Goal: Task Accomplishment & Management: Complete application form

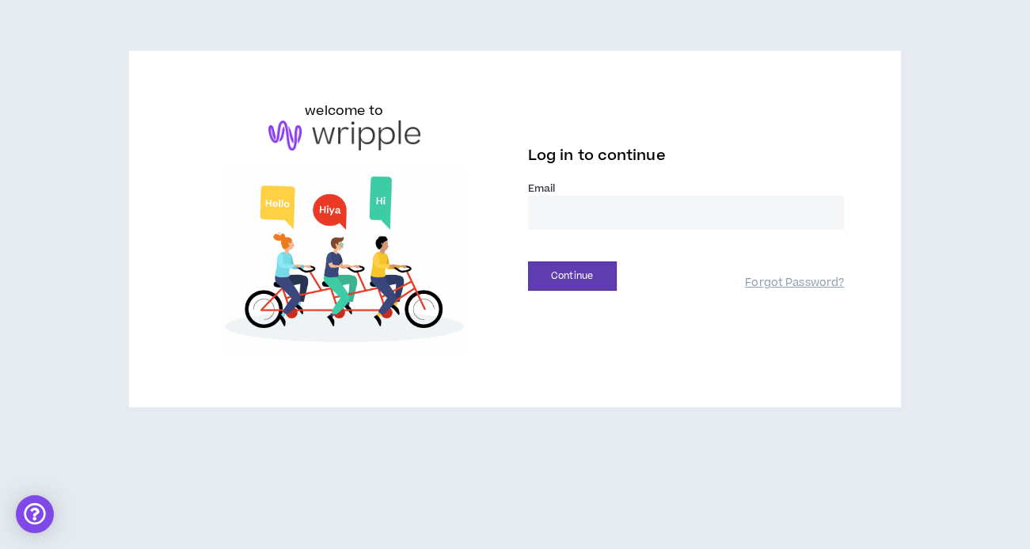
type input "**********"
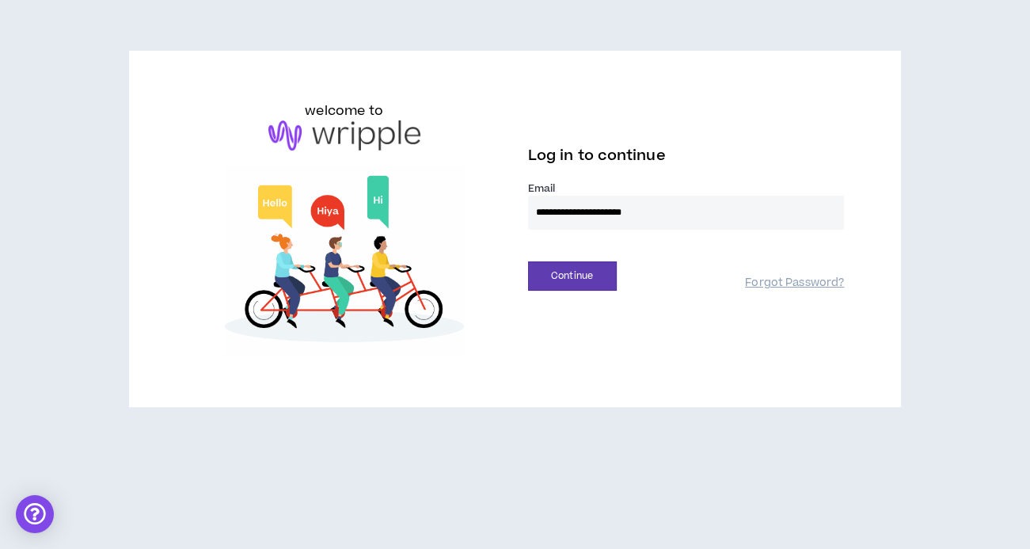
click at [572, 275] on button "Continue" at bounding box center [572, 275] width 89 height 29
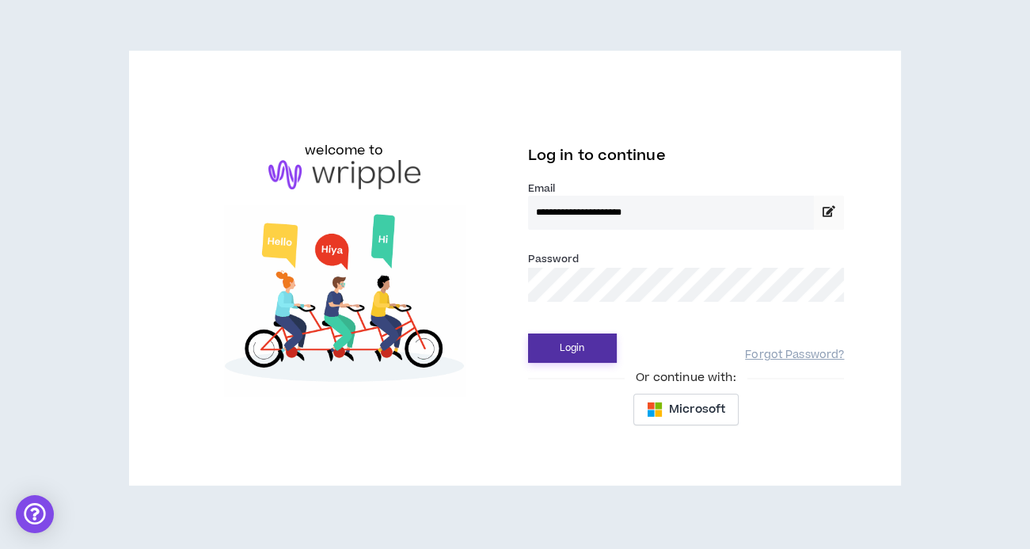
click at [559, 353] on button "Login" at bounding box center [572, 347] width 89 height 29
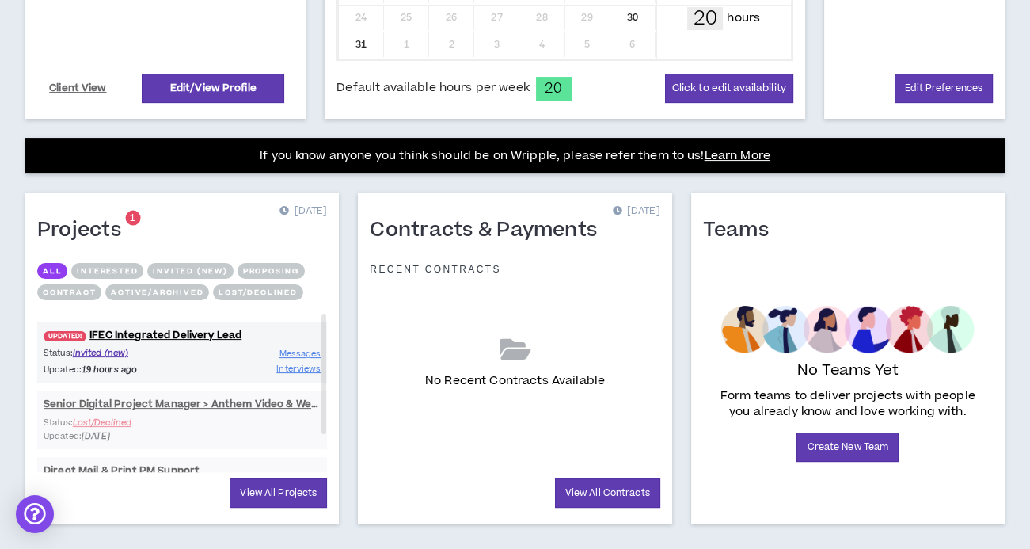
scroll to position [538, 0]
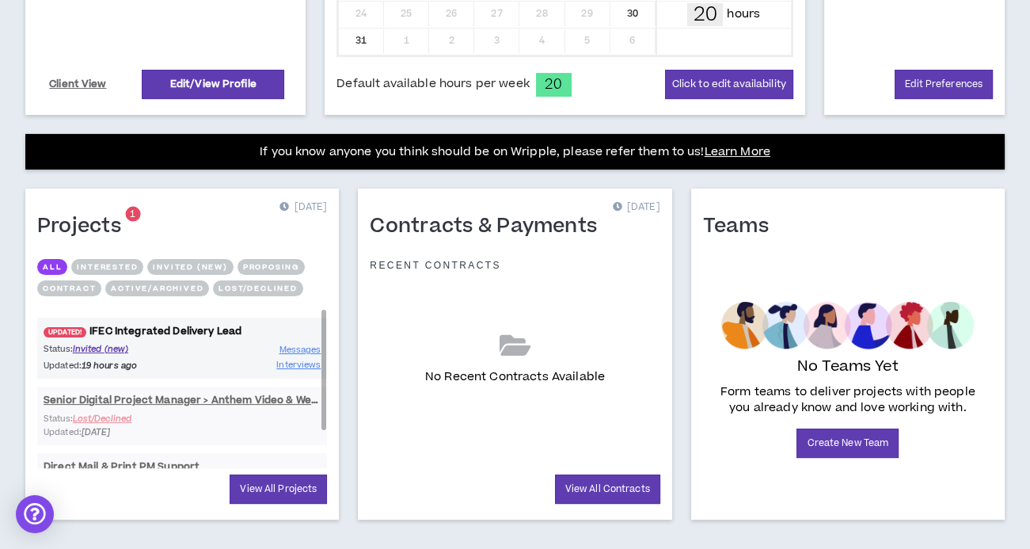
click at [226, 324] on link "UPDATED! IFEC Integrated Delivery Lead" at bounding box center [182, 331] width 290 height 15
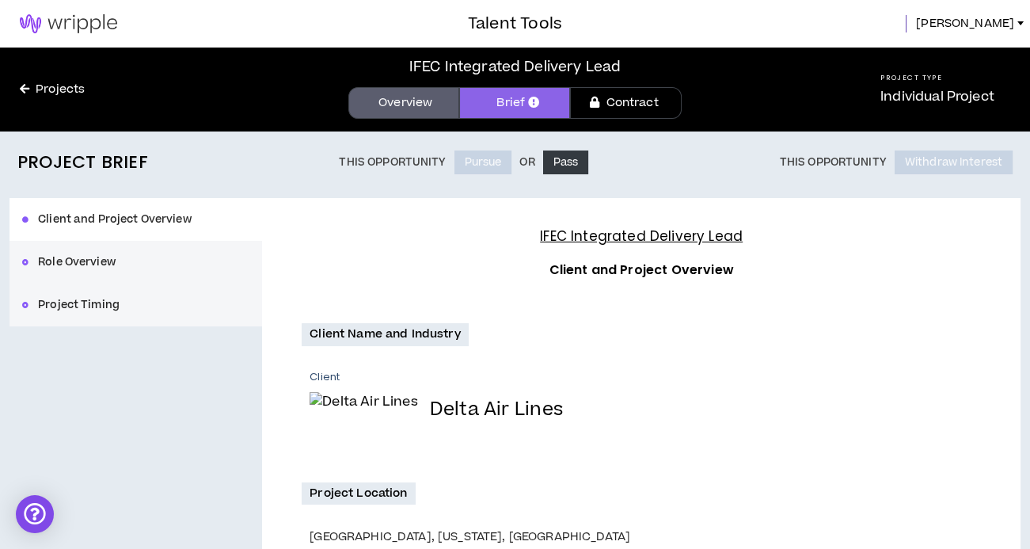
click at [126, 261] on button "Role Overview" at bounding box center [135, 262] width 253 height 43
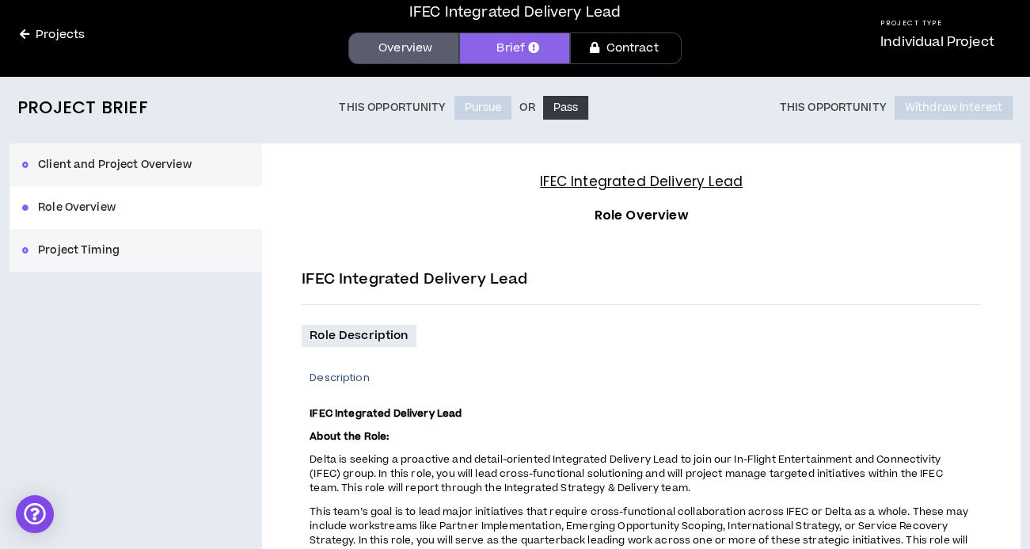
scroll to position [61, 0]
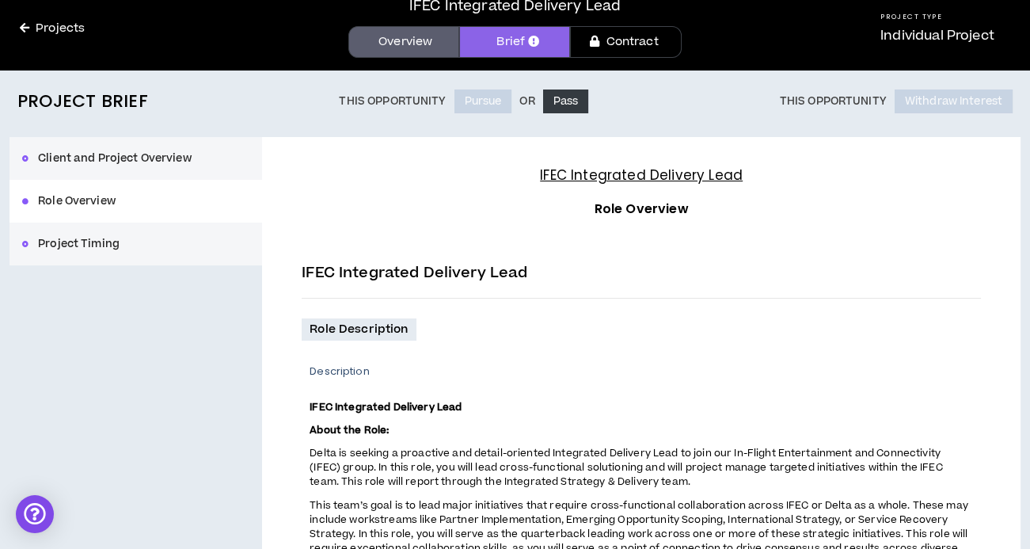
click at [142, 234] on button "Project Timing" at bounding box center [135, 243] width 253 height 43
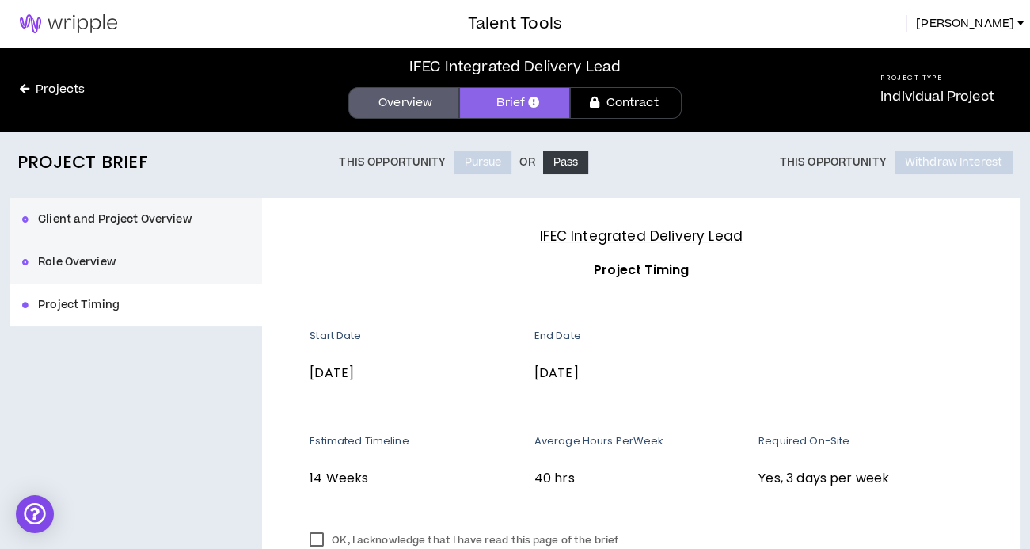
click at [189, 221] on button "Client and Project Overview" at bounding box center [135, 219] width 253 height 43
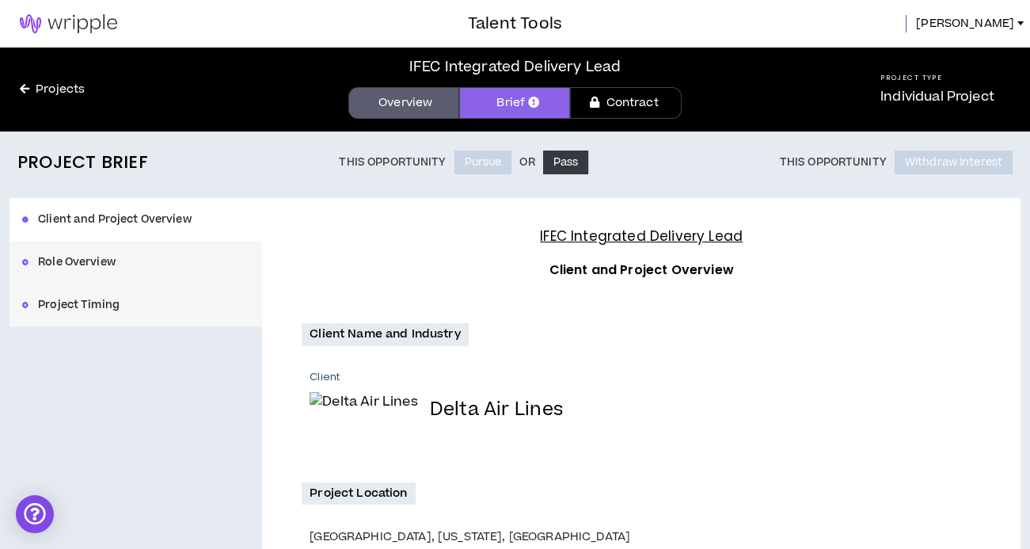
click at [74, 311] on button "Project Timing" at bounding box center [135, 304] width 253 height 43
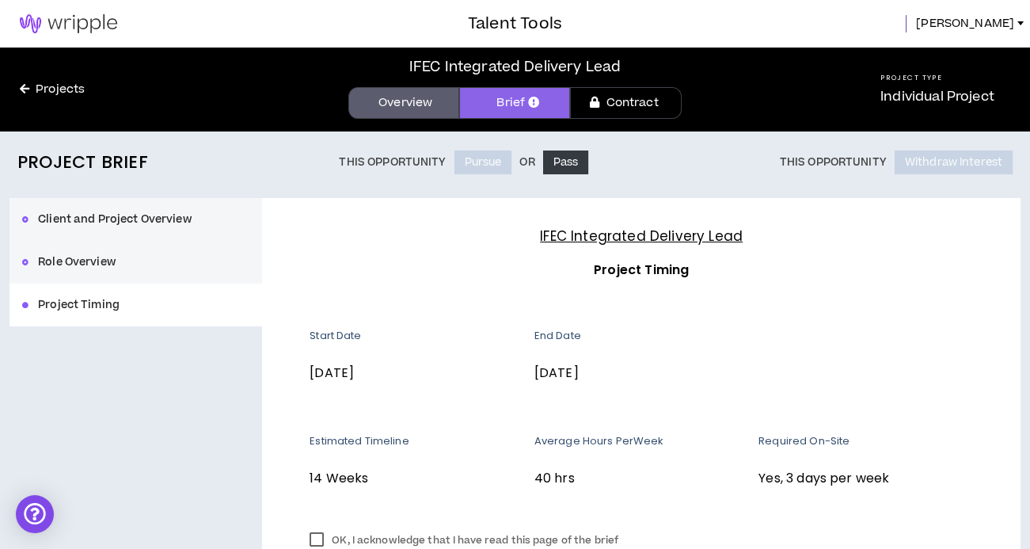
click at [116, 211] on button "Client and Project Overview" at bounding box center [135, 219] width 253 height 43
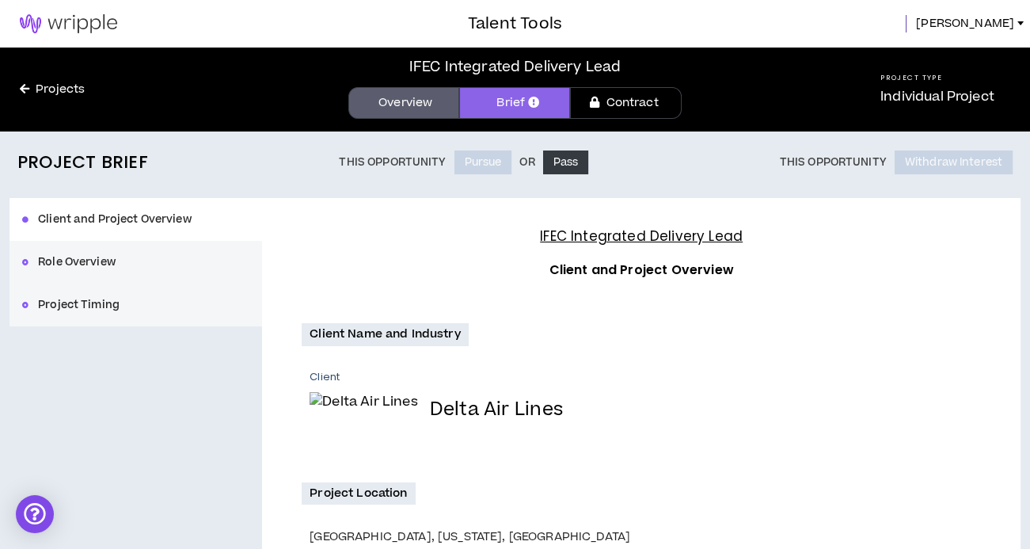
click at [629, 95] on link "Contract" at bounding box center [625, 103] width 111 height 32
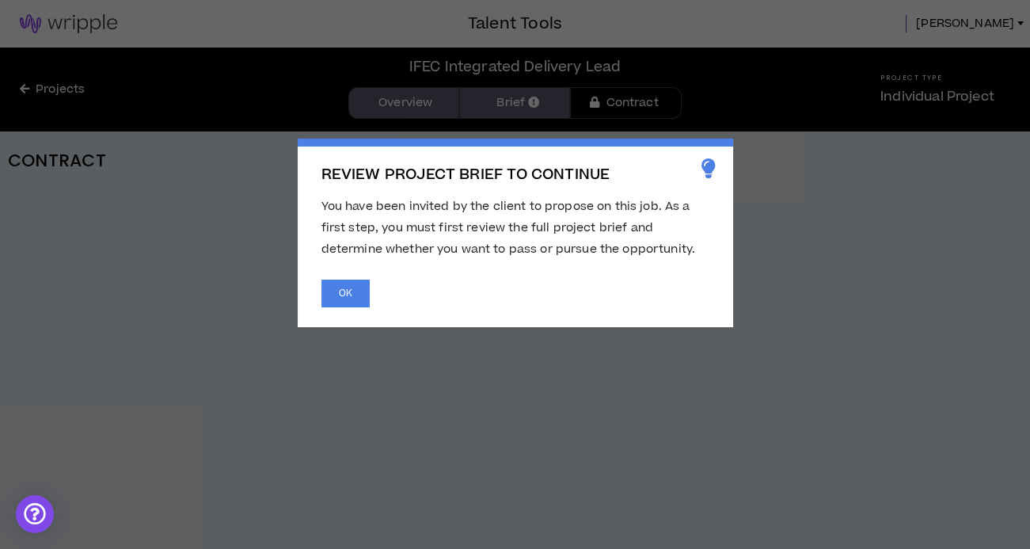
click at [508, 100] on span "REVIEW PROJECT BRIEF TO CONTINUE You have been invited by the client to propose…" at bounding box center [515, 274] width 1030 height 549
click at [336, 288] on button "OK" at bounding box center [345, 293] width 48 height 28
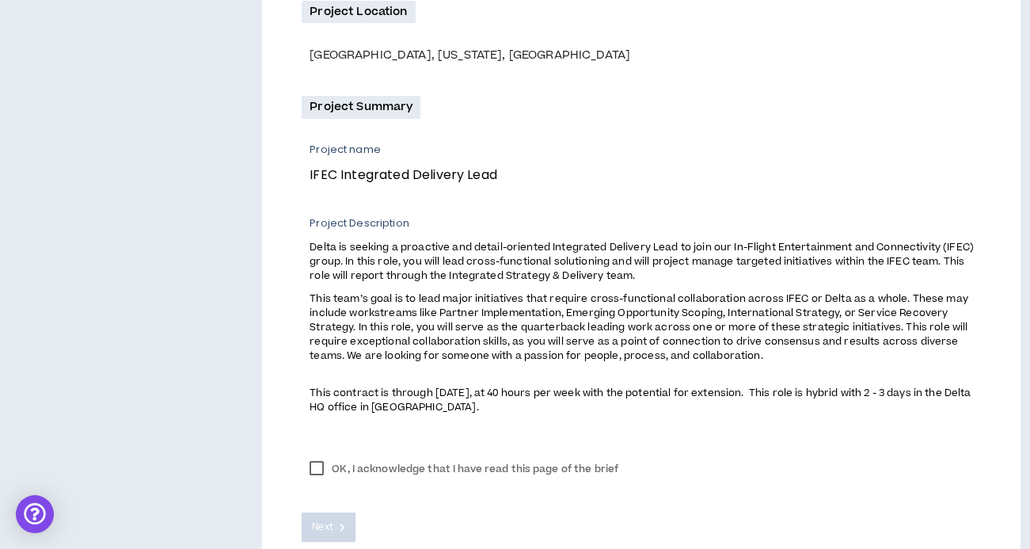
scroll to position [445, 0]
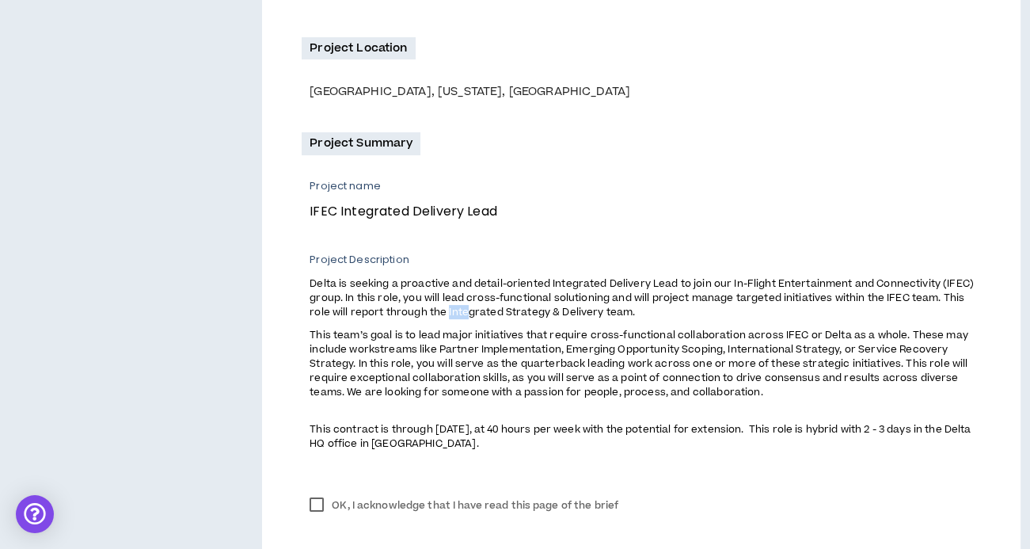
drag, startPoint x: 887, startPoint y: 295, endPoint x: 902, endPoint y: 296, distance: 15.1
click at [902, 296] on span "Delta is seeking a proactive and detail-oriented Integrated Delivery Lead to jo…" at bounding box center [642, 297] width 664 height 43
click at [780, 368] on span "This team’s goal is to lead major initiatives that require cross-functional col…" at bounding box center [639, 363] width 658 height 71
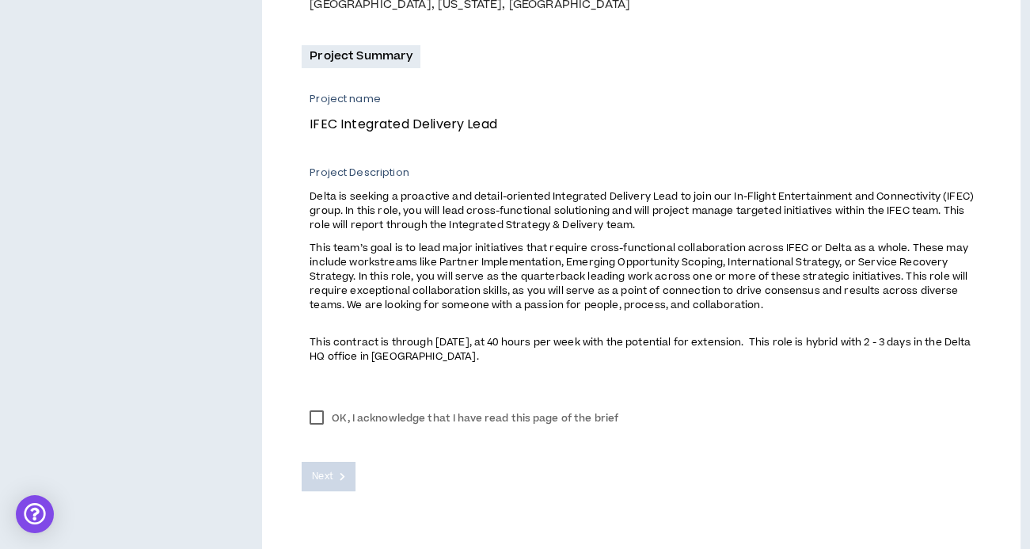
scroll to position [531, 0]
click at [319, 407] on label "OK, I acknowledge that I have read this page of the brief" at bounding box center [464, 419] width 325 height 24
click at [321, 469] on span "Next" at bounding box center [322, 476] width 21 height 15
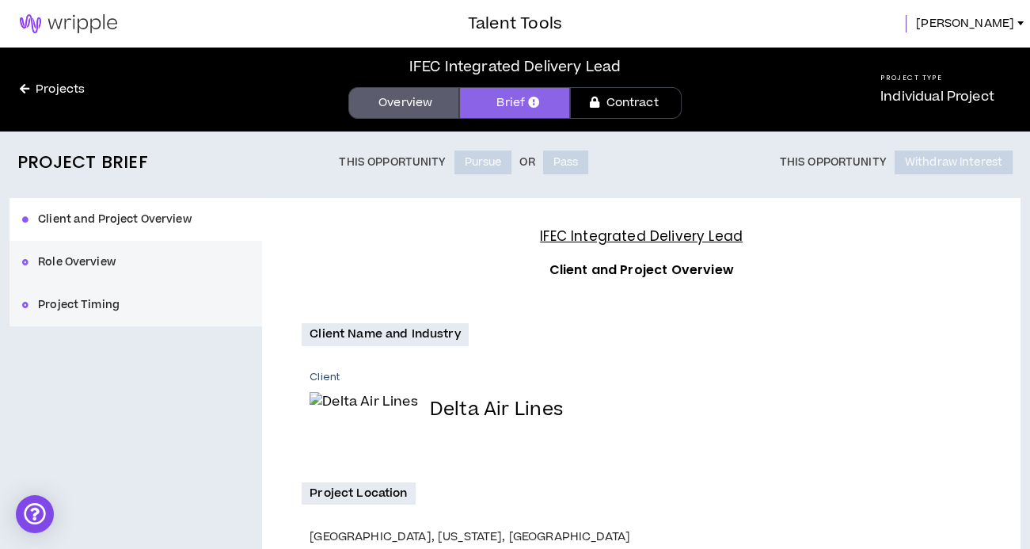
scroll to position [0, 0]
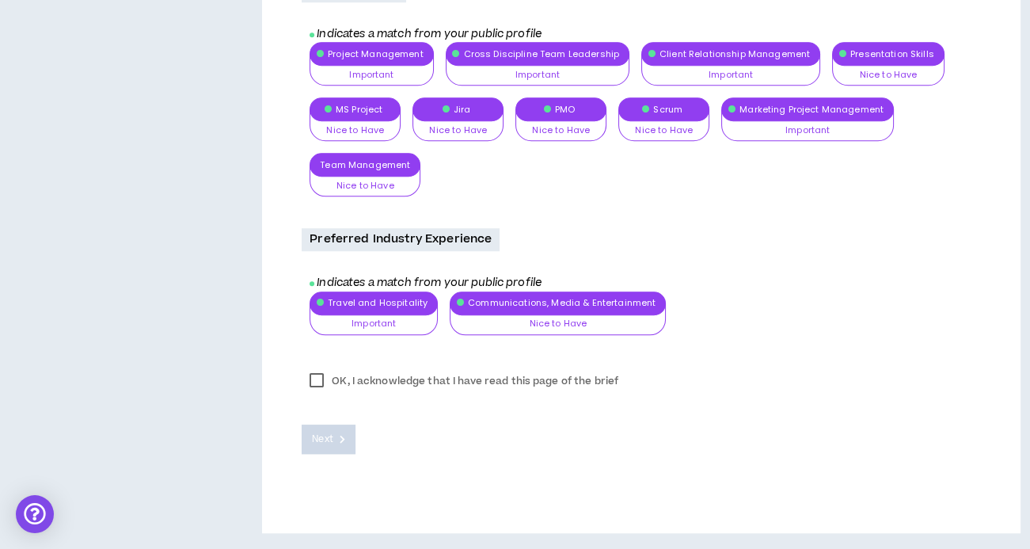
scroll to position [1857, 0]
click at [317, 374] on label "OK, I acknowledge that I have read this page of the brief" at bounding box center [464, 381] width 325 height 24
click at [337, 446] on button "Next" at bounding box center [329, 438] width 54 height 29
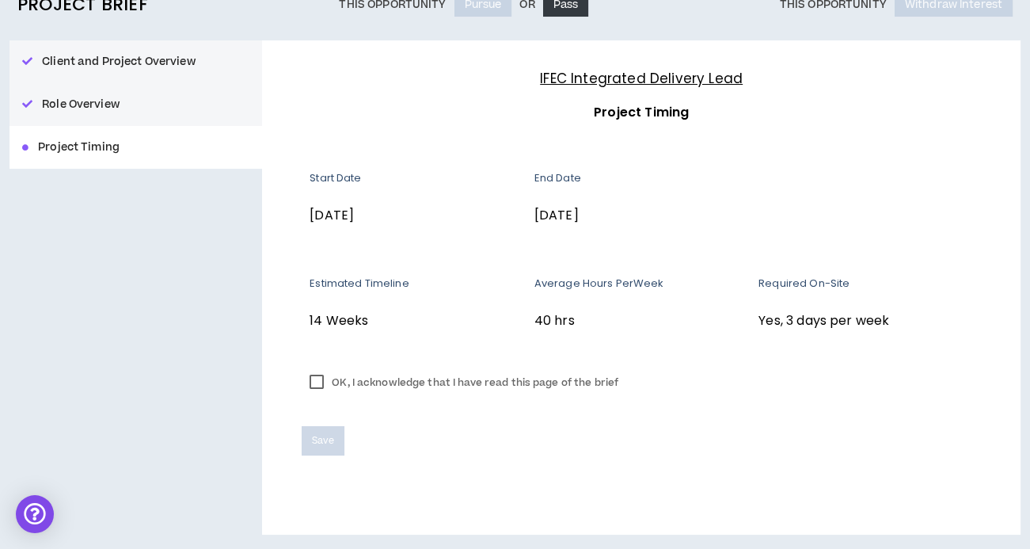
scroll to position [157, 0]
click at [315, 384] on label "OK, I acknowledge that I have read this page of the brief" at bounding box center [464, 383] width 325 height 24
click at [321, 443] on span "Save" at bounding box center [322, 441] width 21 height 15
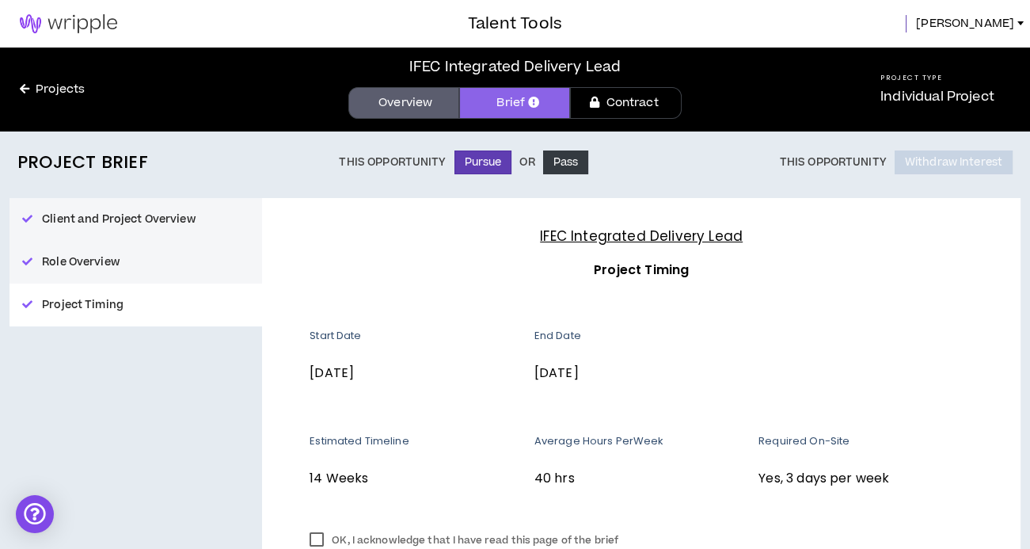
scroll to position [0, 0]
click at [52, 86] on link "Projects" at bounding box center [52, 89] width 104 height 17
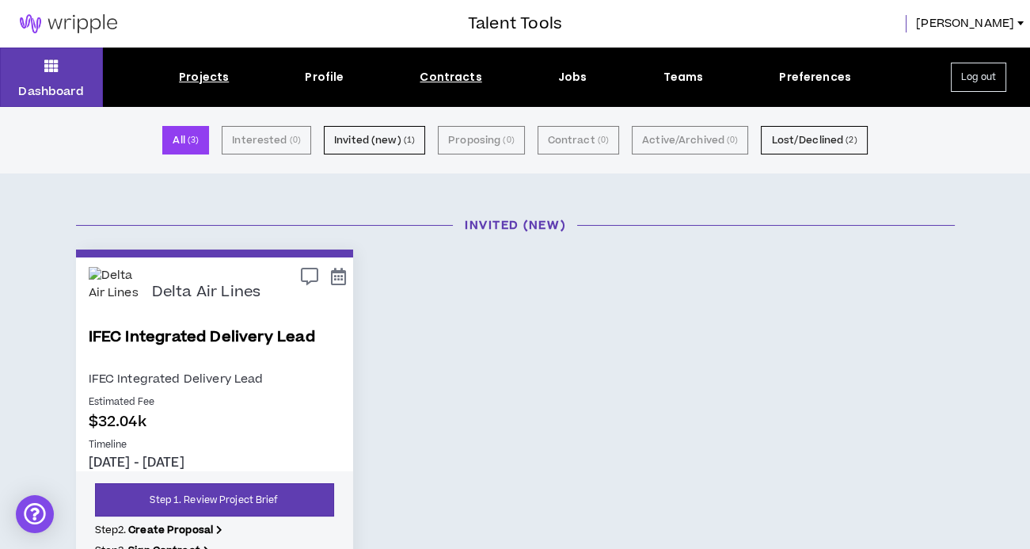
click at [457, 78] on div "Contracts" at bounding box center [451, 77] width 62 height 17
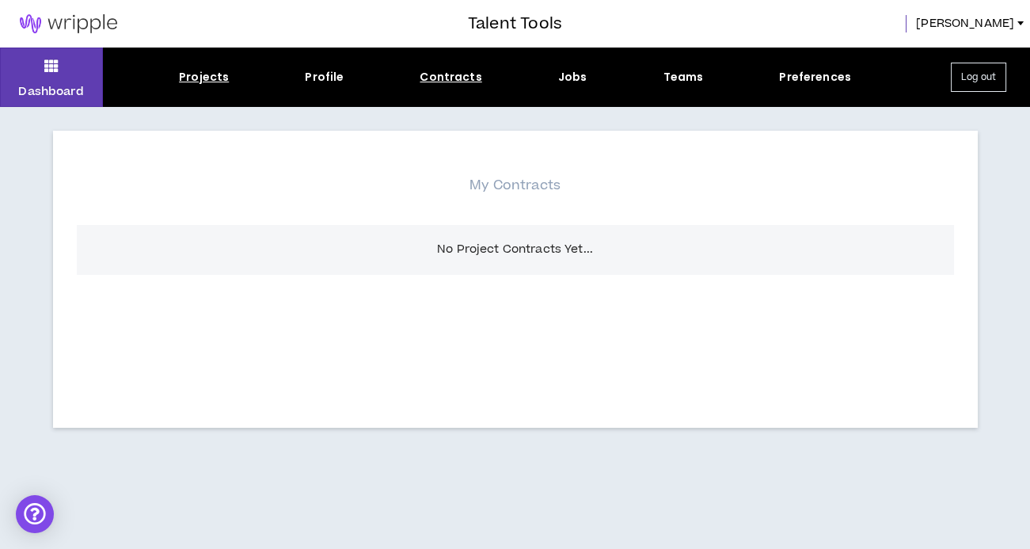
click at [202, 74] on div "Projects" at bounding box center [204, 77] width 50 height 17
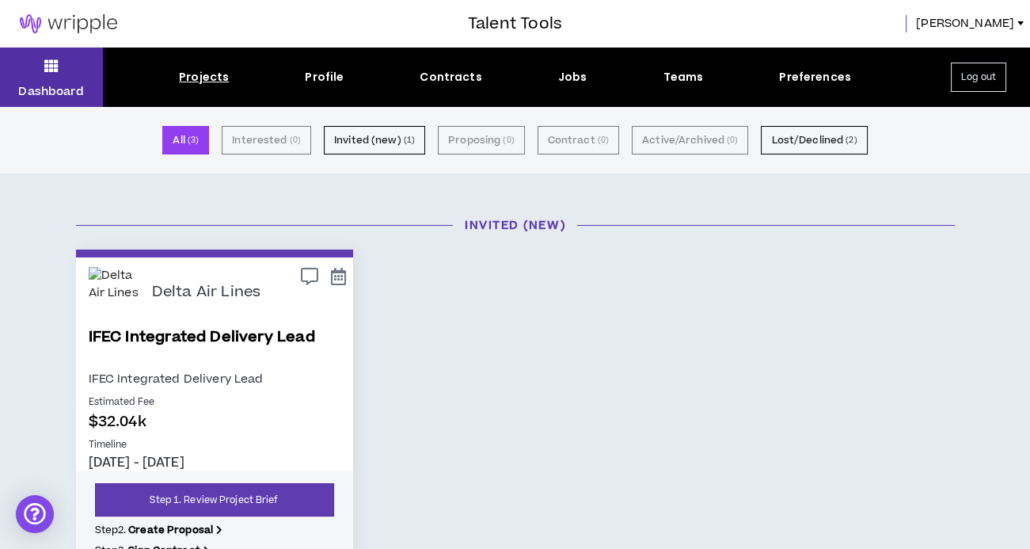
click at [48, 69] on icon at bounding box center [51, 66] width 14 height 22
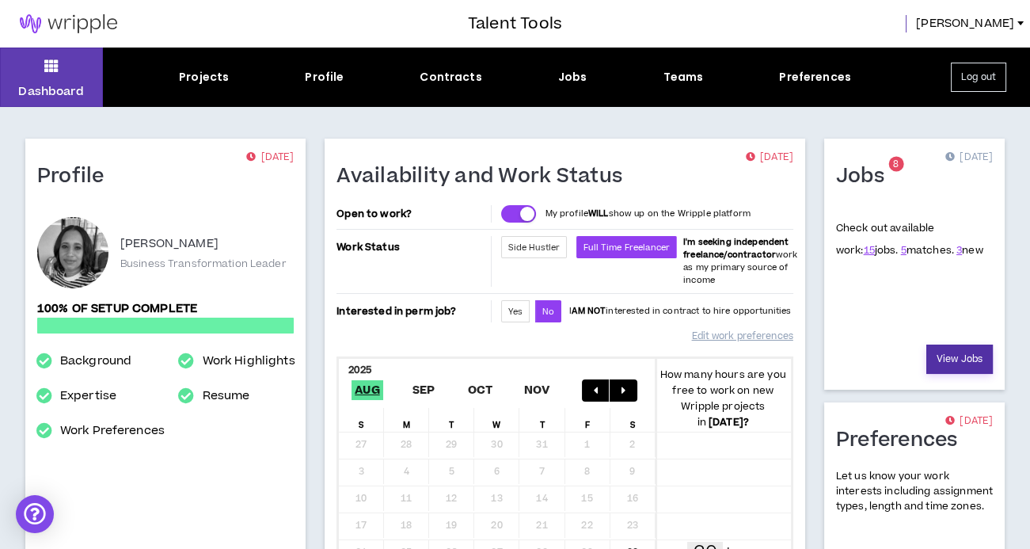
click at [957, 352] on link "View Jobs" at bounding box center [959, 358] width 66 height 29
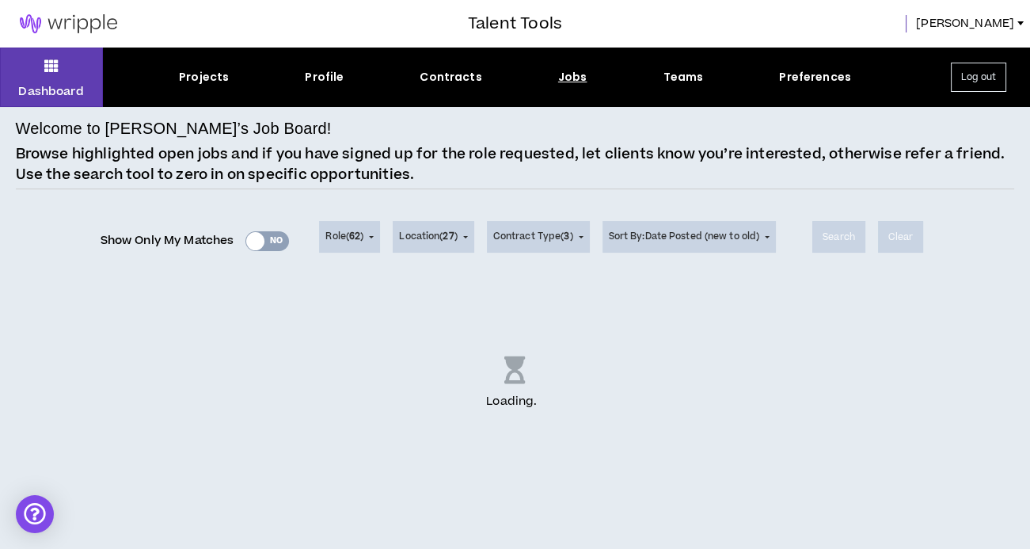
click at [285, 240] on div "Show Only My Matches Yes No" at bounding box center [195, 241] width 189 height 24
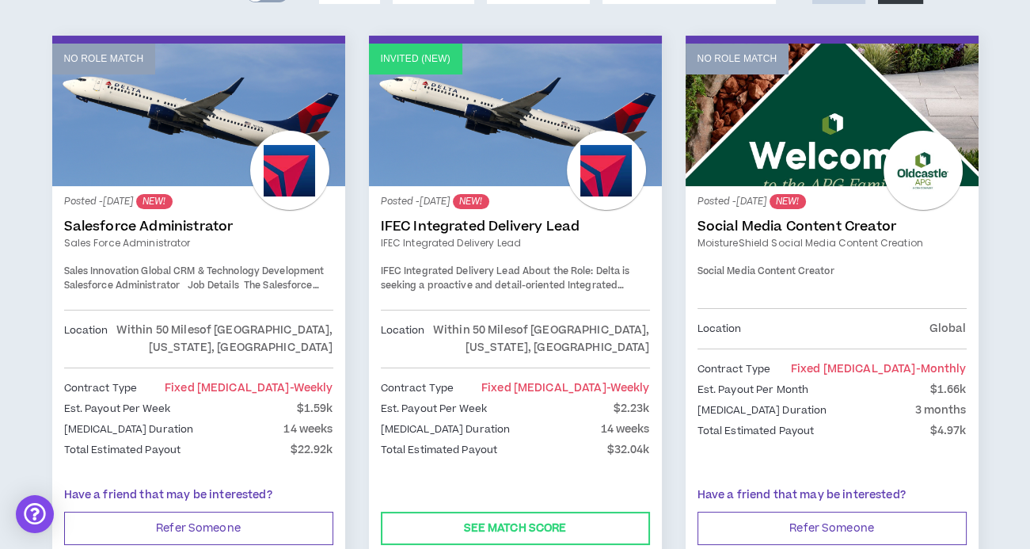
scroll to position [253, 0]
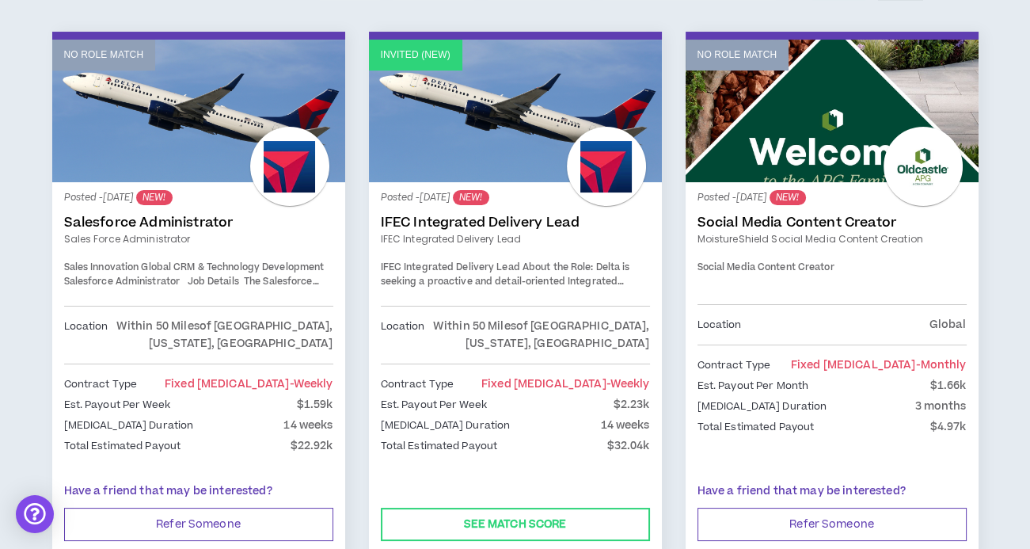
click at [608, 396] on div "Est. Payout Per Week $2.23k" at bounding box center [515, 404] width 269 height 17
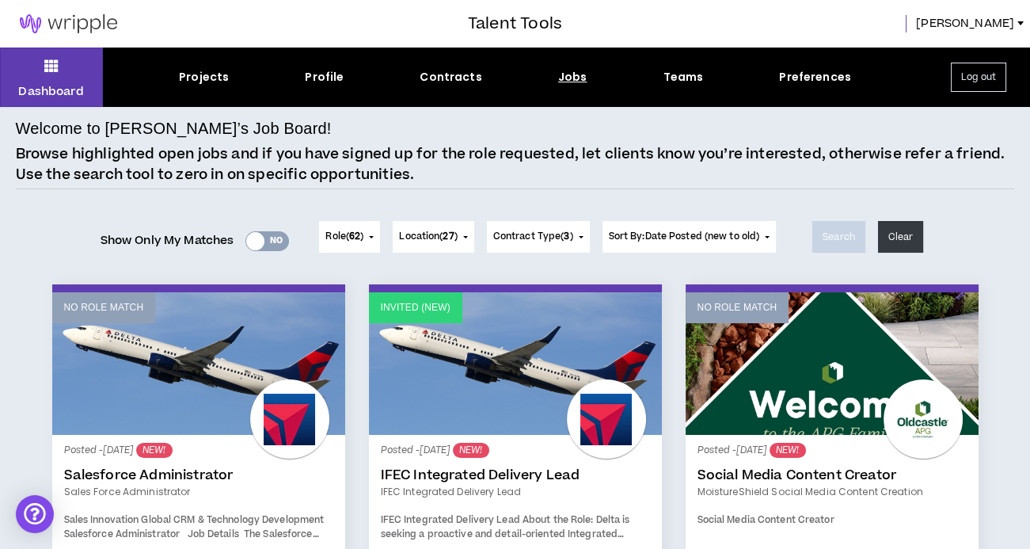
scroll to position [0, 0]
